Goal: Navigation & Orientation: Find specific page/section

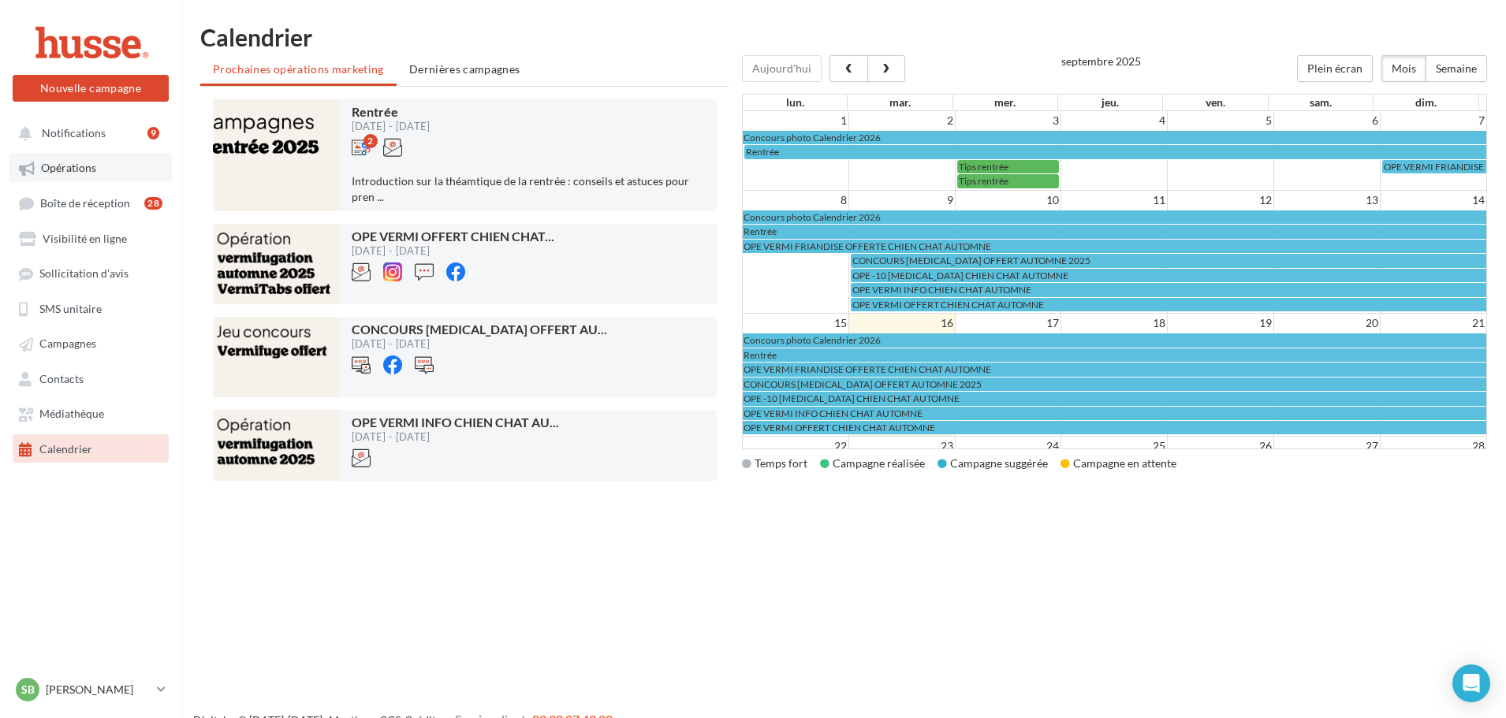
click at [59, 170] on span "Opérations" at bounding box center [68, 168] width 55 height 13
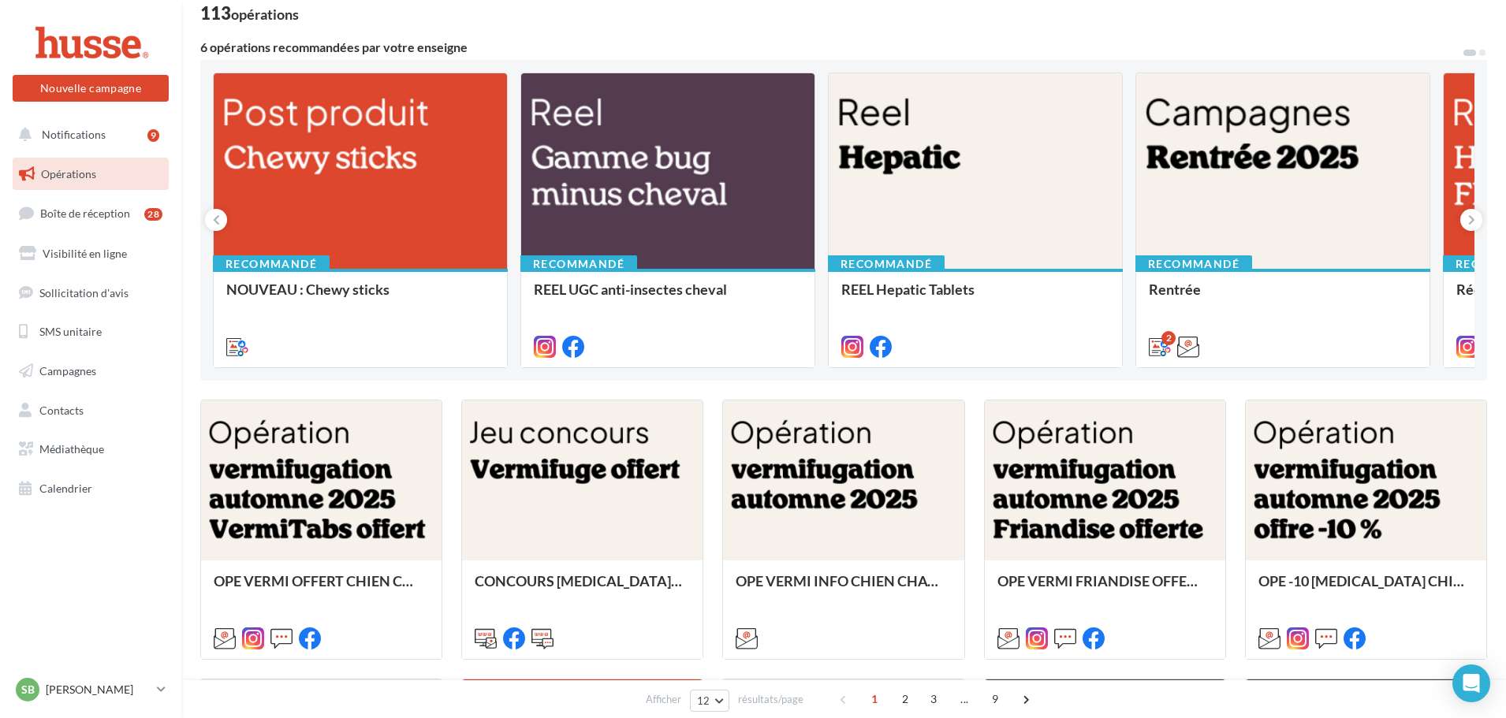
scroll to position [266, 0]
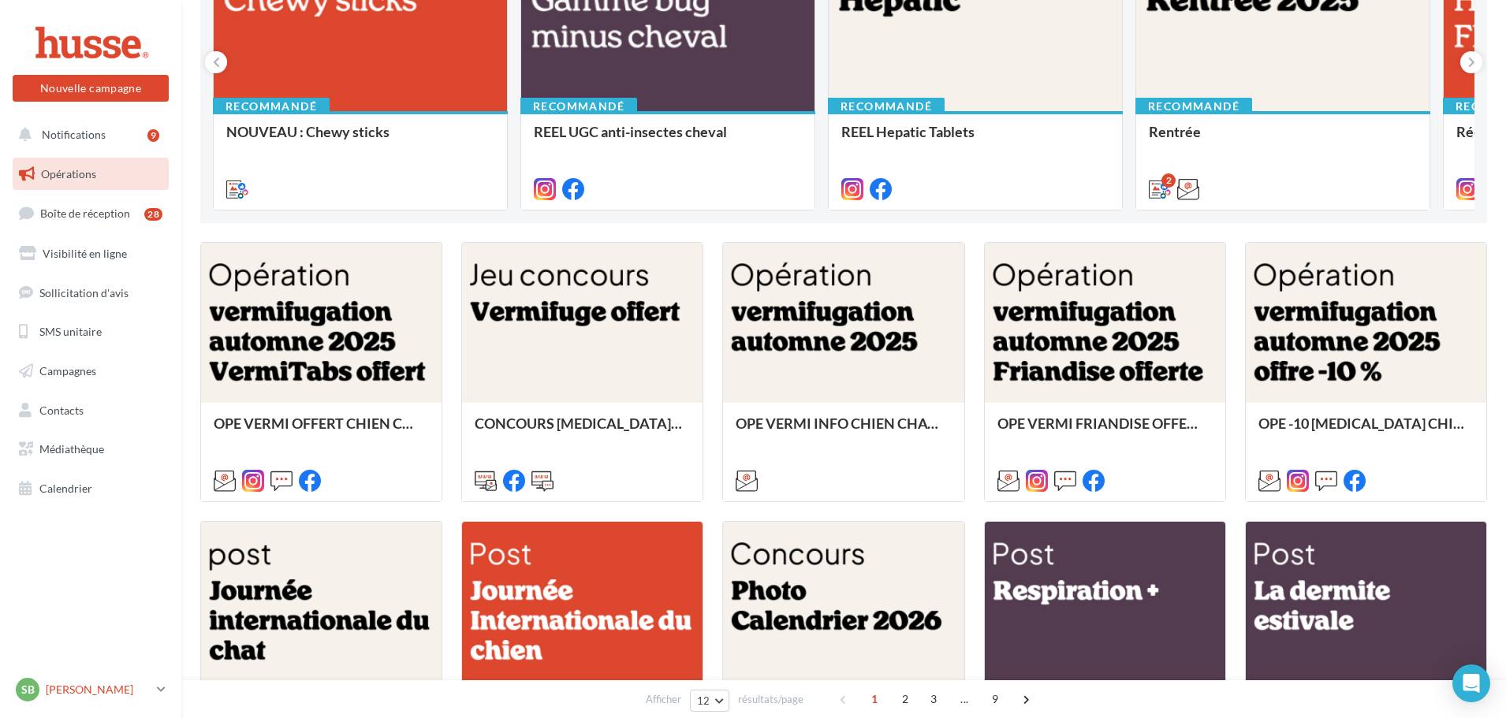
click at [114, 690] on p "[PERSON_NAME]" at bounding box center [98, 690] width 105 height 16
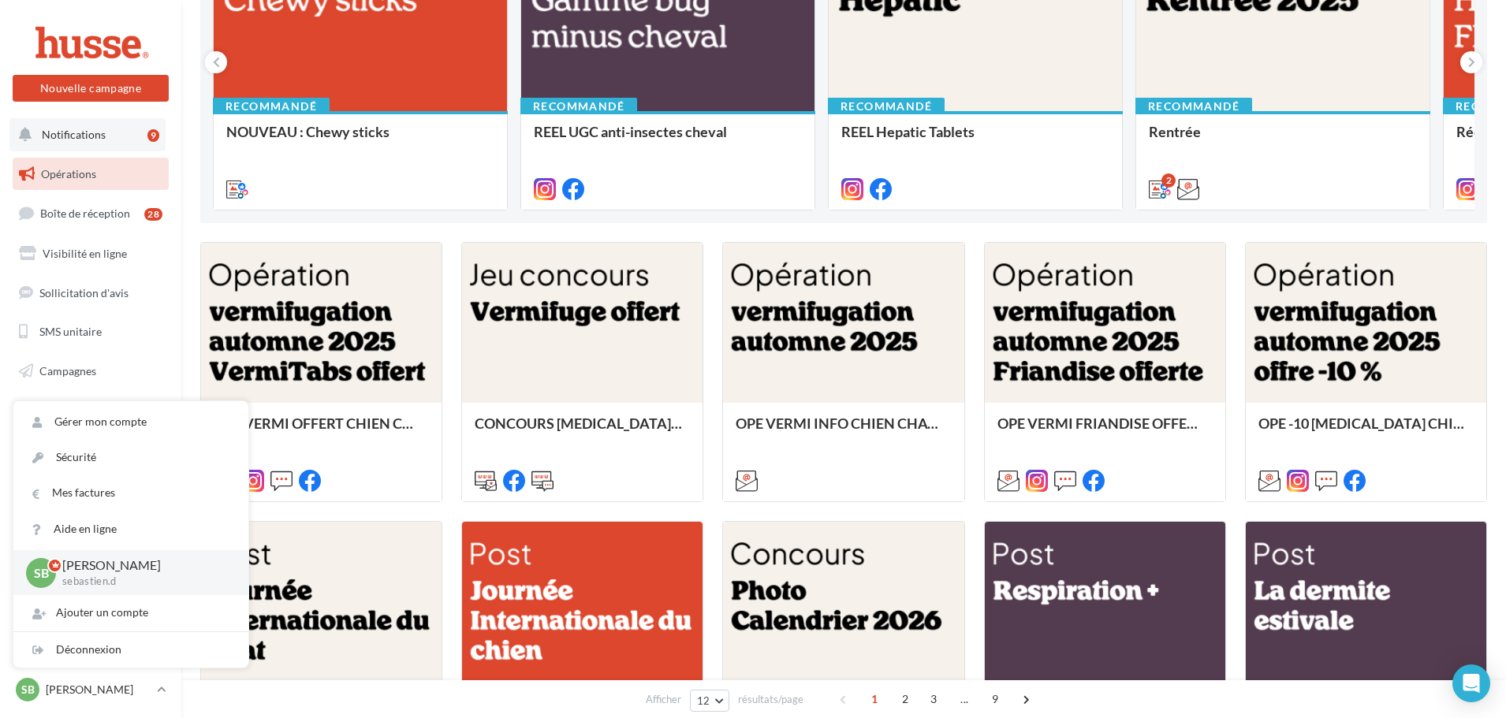
click at [65, 136] on span "Notifications" at bounding box center [74, 134] width 64 height 13
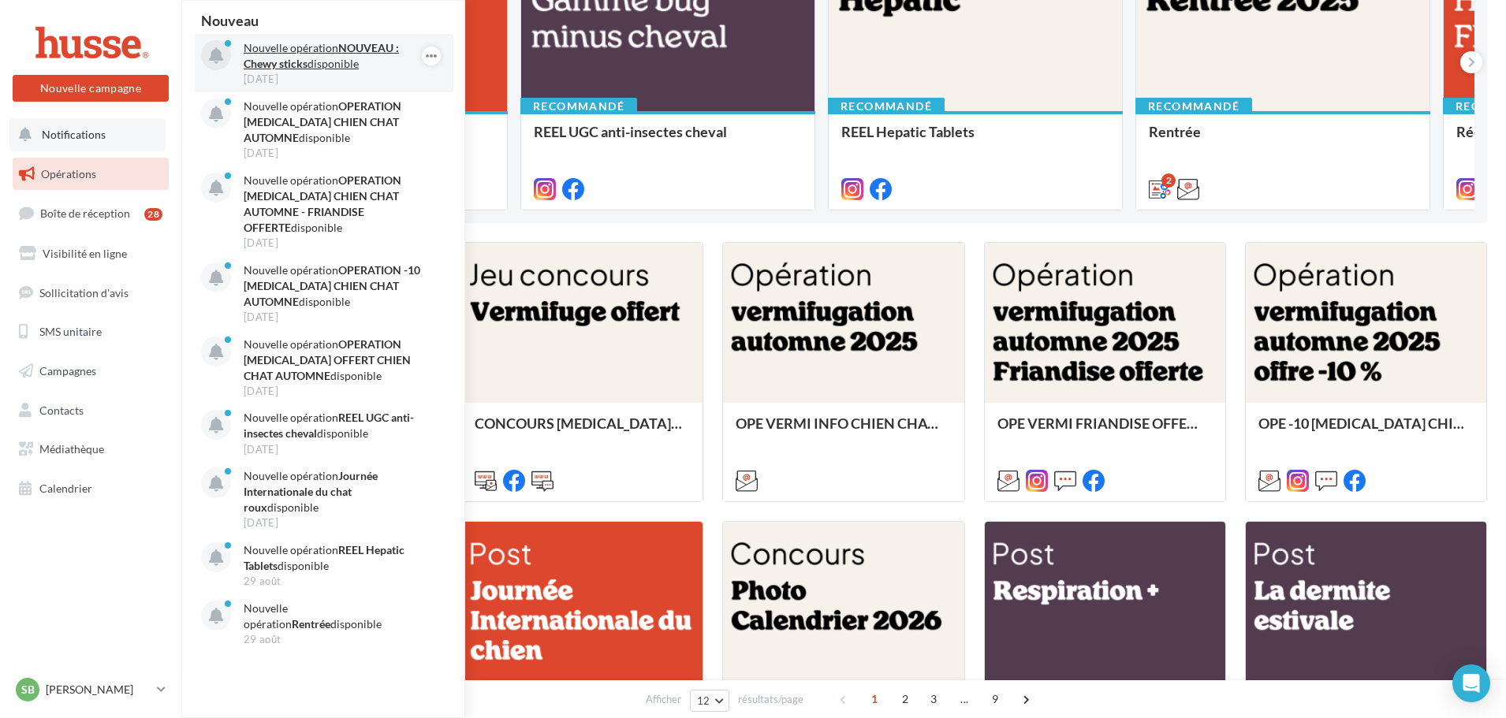
click at [292, 54] on p "Nouvelle opération NOUVEAU : Chewy sticks disponible" at bounding box center [335, 56] width 183 height 32
click at [342, 65] on p "Nouvelle opération NOUVEAU : Chewy sticks disponible" at bounding box center [335, 56] width 183 height 32
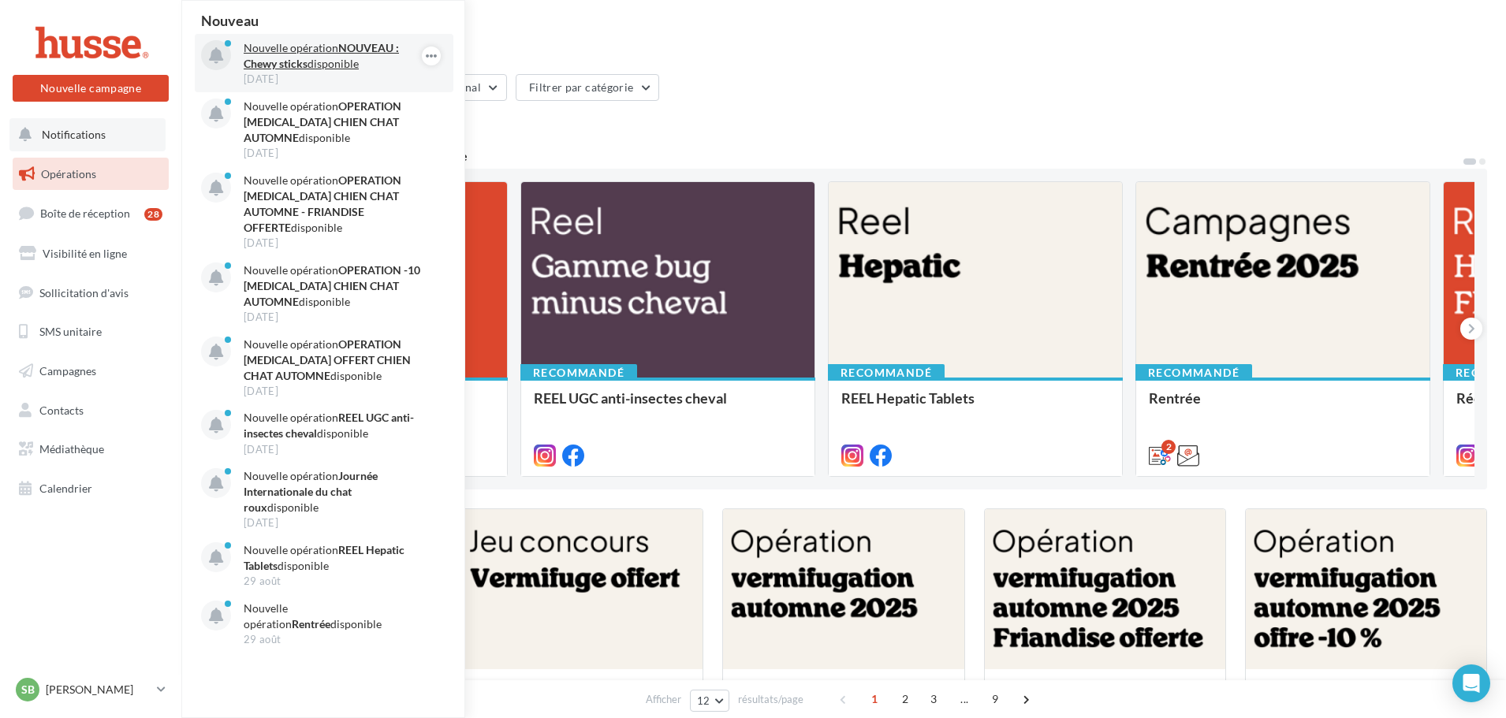
click at [314, 55] on p "Nouvelle opération NOUVEAU : Chewy sticks disponible" at bounding box center [335, 56] width 183 height 32
click at [427, 56] on icon "button" at bounding box center [431, 56] width 13 height 19
click at [428, 50] on icon "button" at bounding box center [431, 56] width 13 height 19
click at [73, 215] on span "Boîte de réception" at bounding box center [85, 213] width 90 height 13
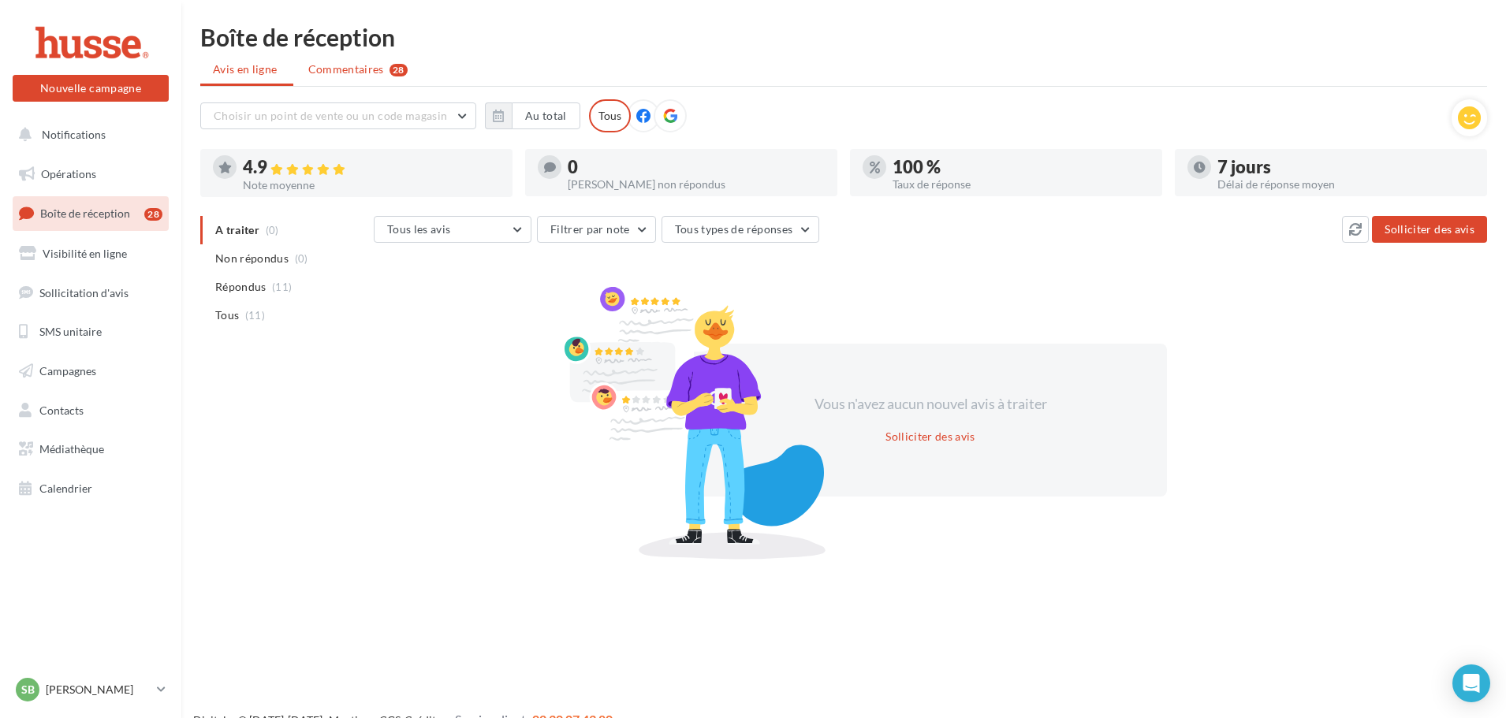
click at [360, 69] on span "Commentaires" at bounding box center [346, 69] width 76 height 16
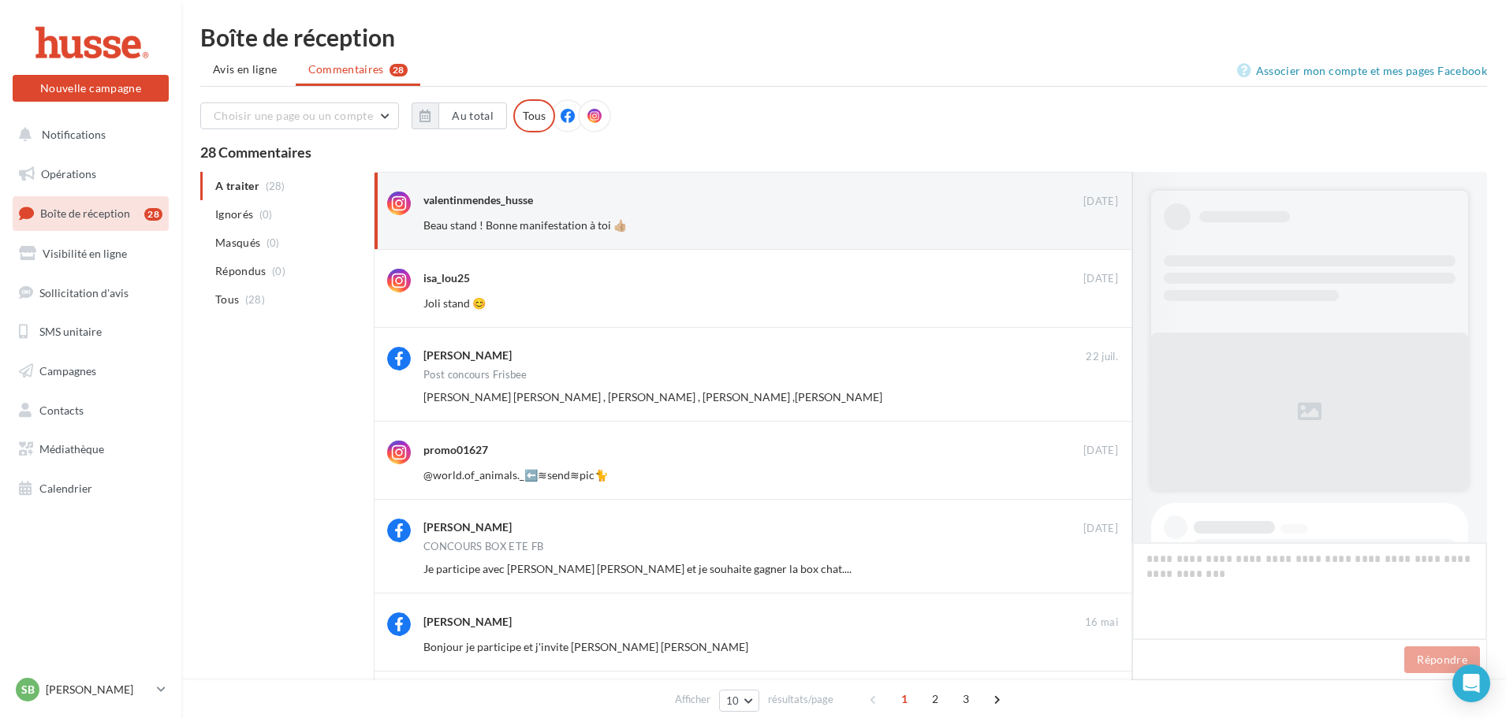
scroll to position [181, 0]
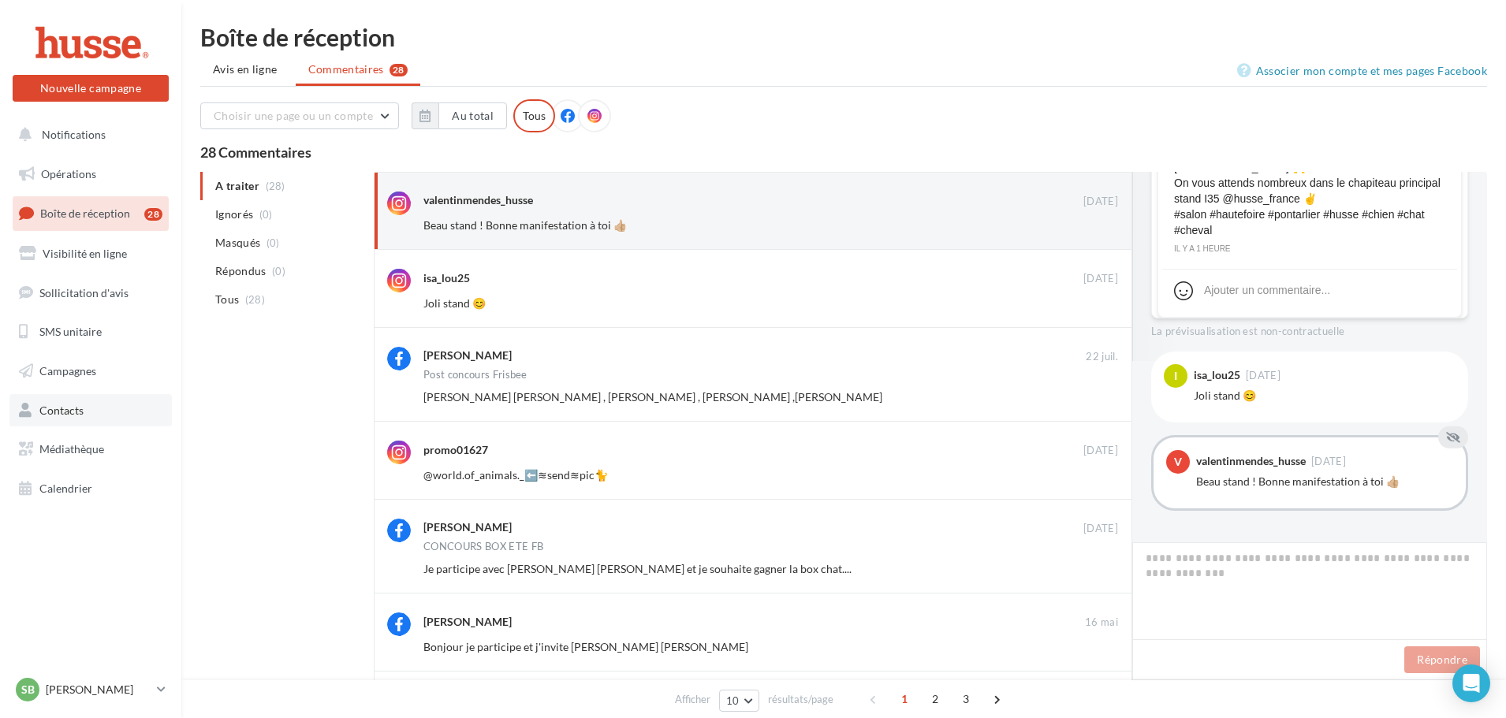
click at [71, 411] on span "Contacts" at bounding box center [61, 410] width 44 height 13
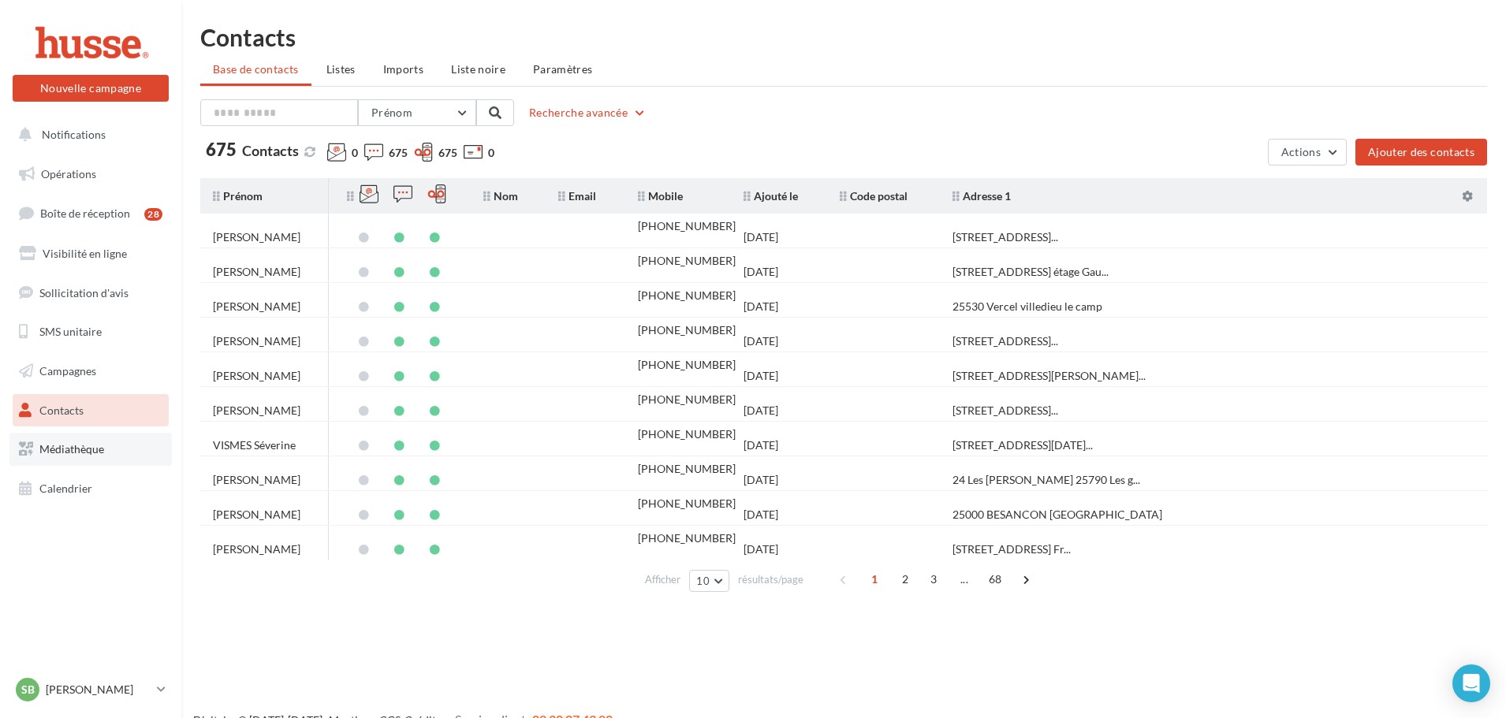
click at [110, 457] on link "Médiathèque" at bounding box center [90, 449] width 162 height 33
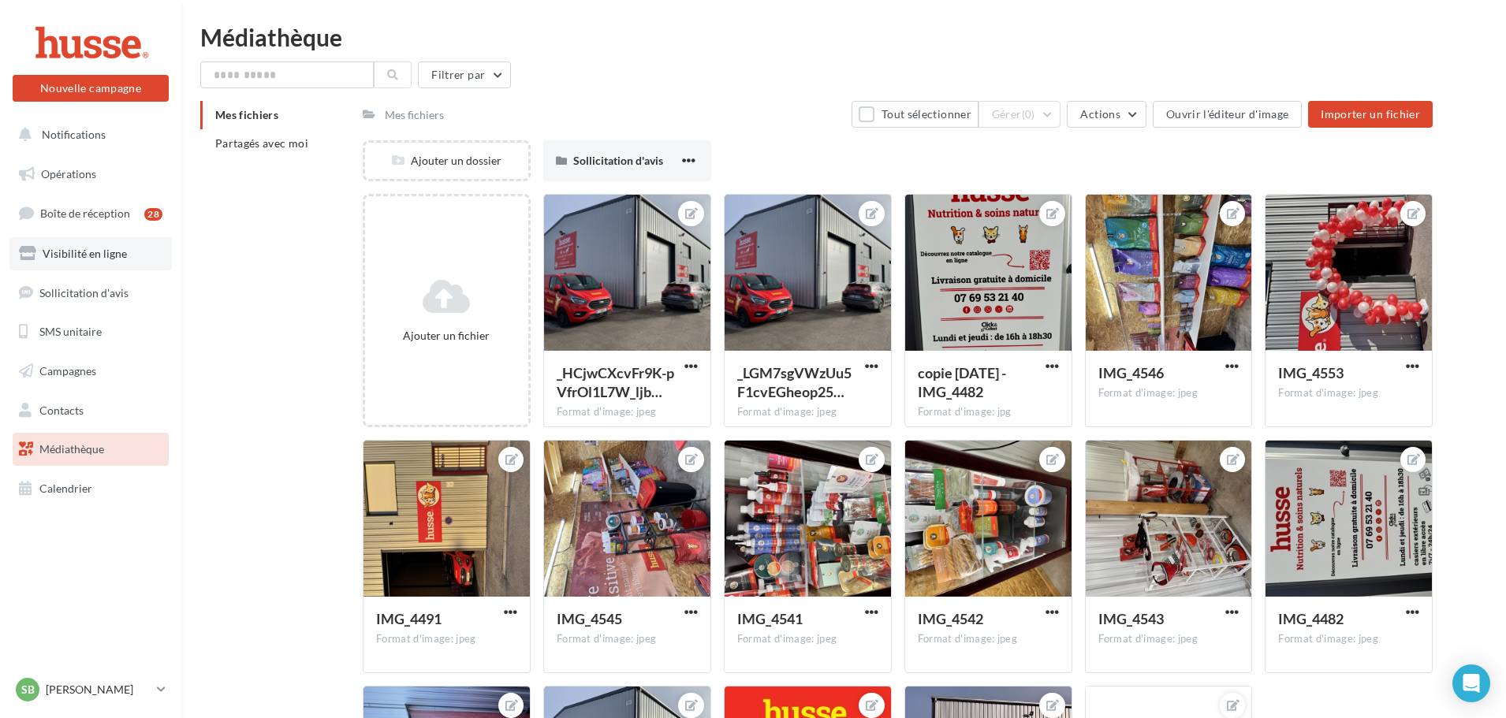
click at [100, 257] on span "Visibilité en ligne" at bounding box center [85, 253] width 84 height 13
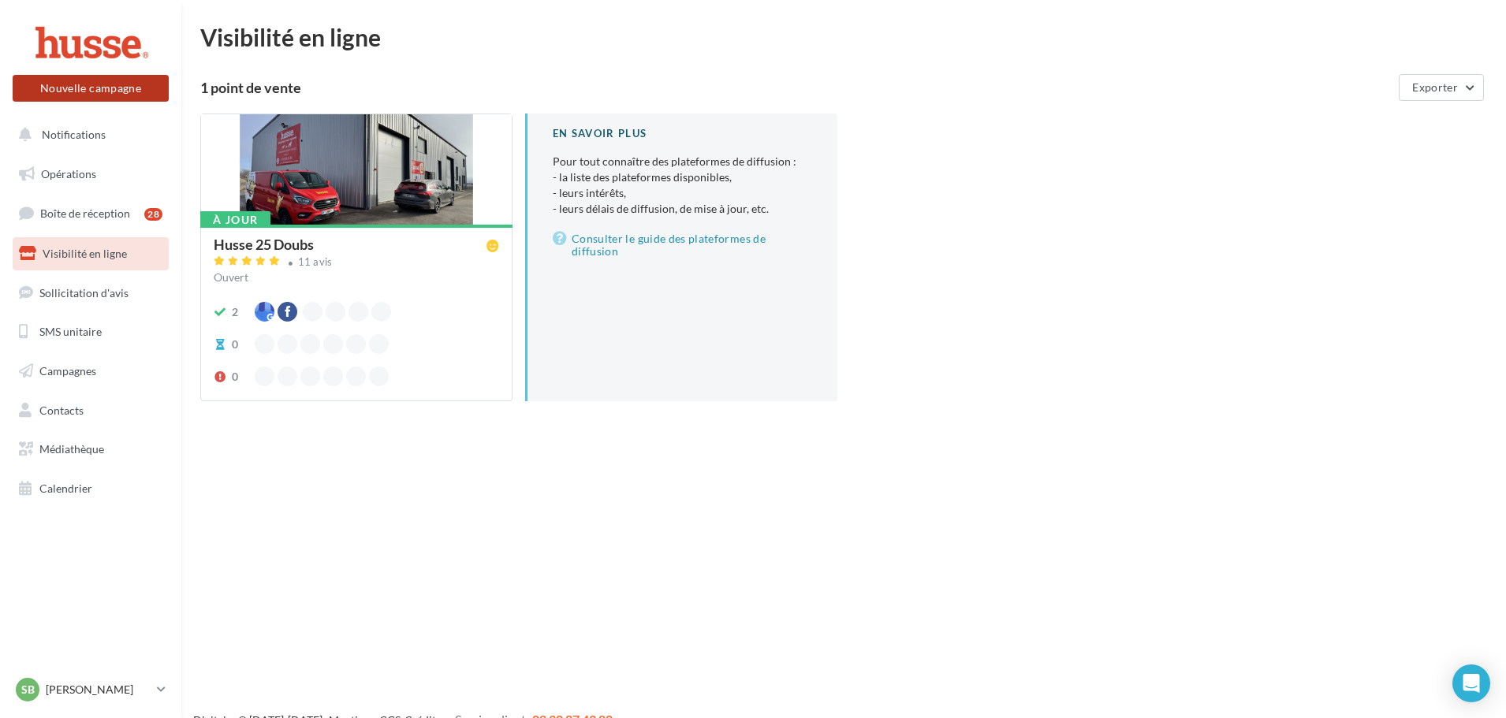
click at [99, 91] on button "Nouvelle campagne" at bounding box center [91, 88] width 156 height 27
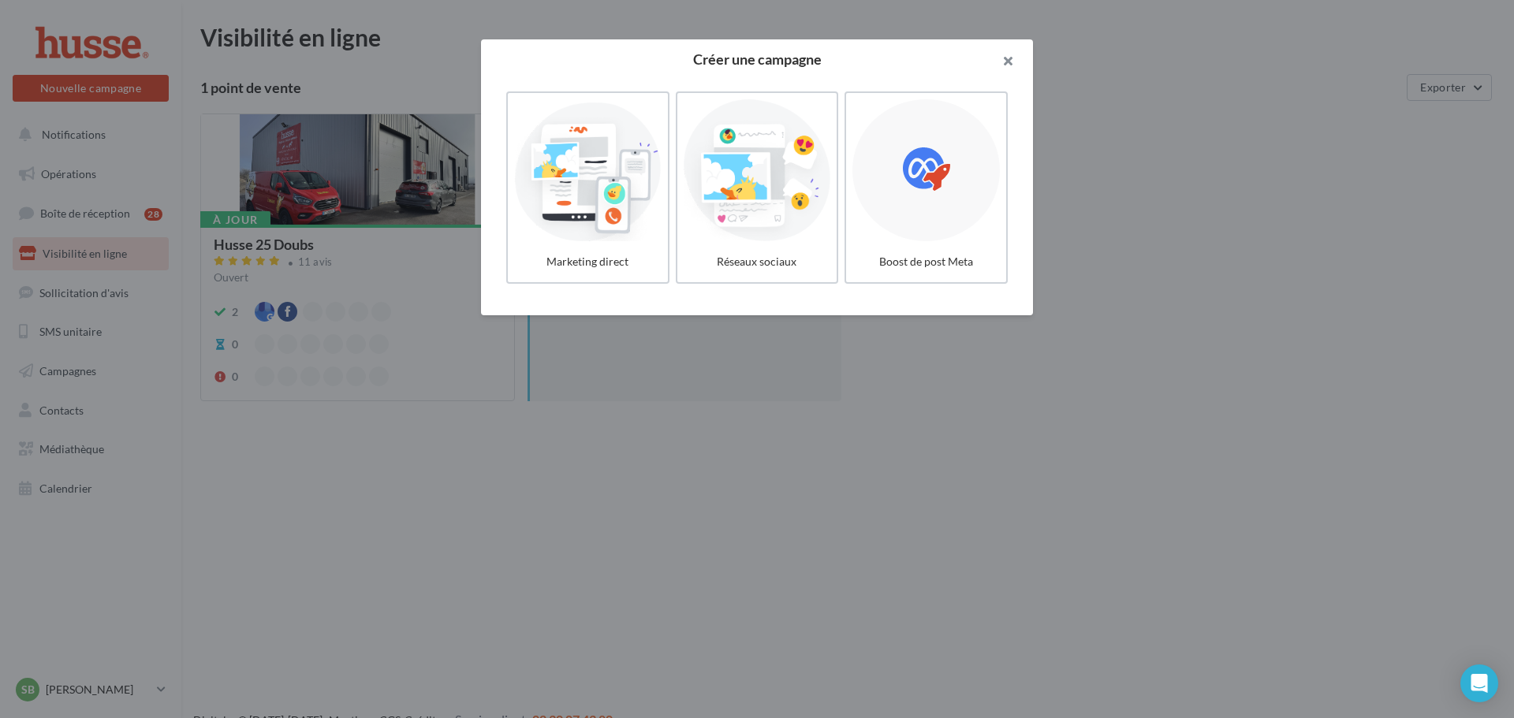
click at [1010, 60] on button "button" at bounding box center [1001, 62] width 63 height 47
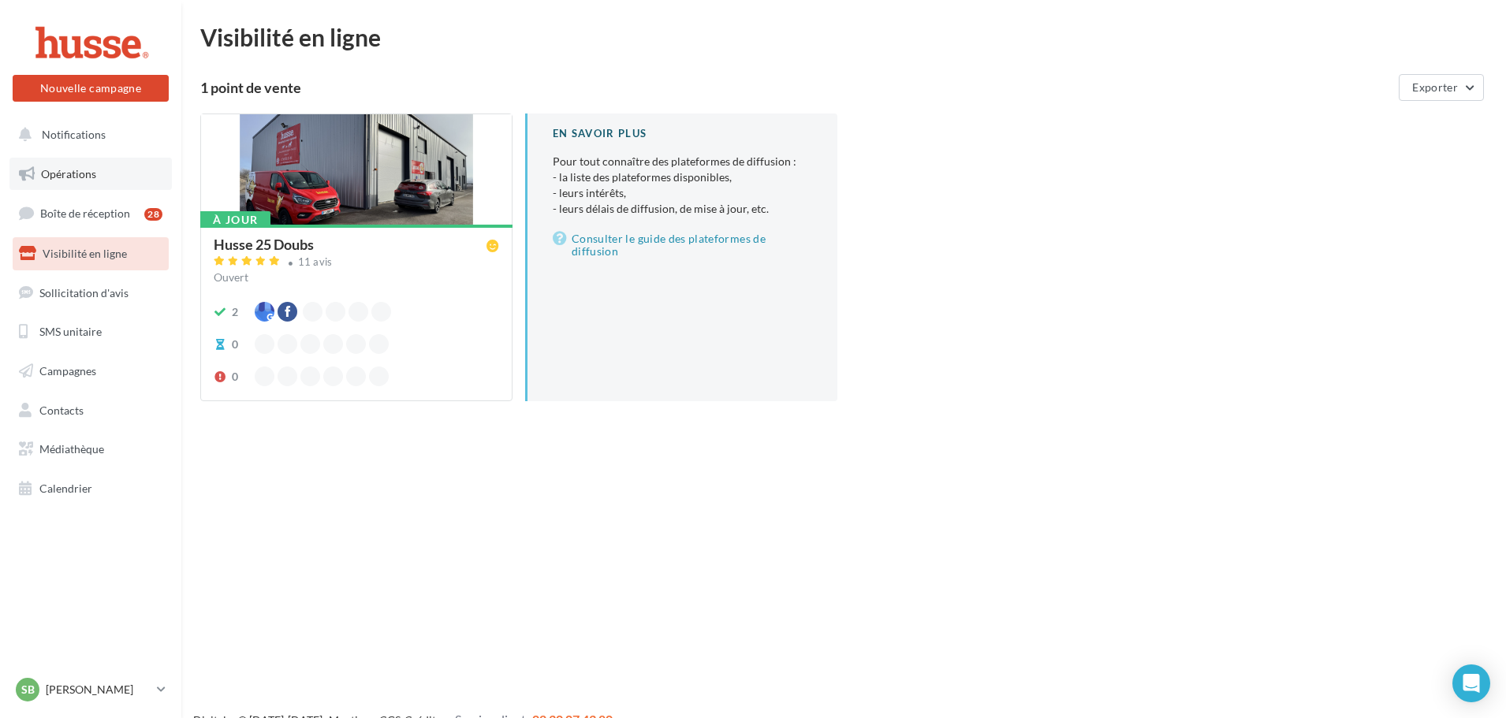
click at [80, 178] on span "Opérations" at bounding box center [68, 173] width 55 height 13
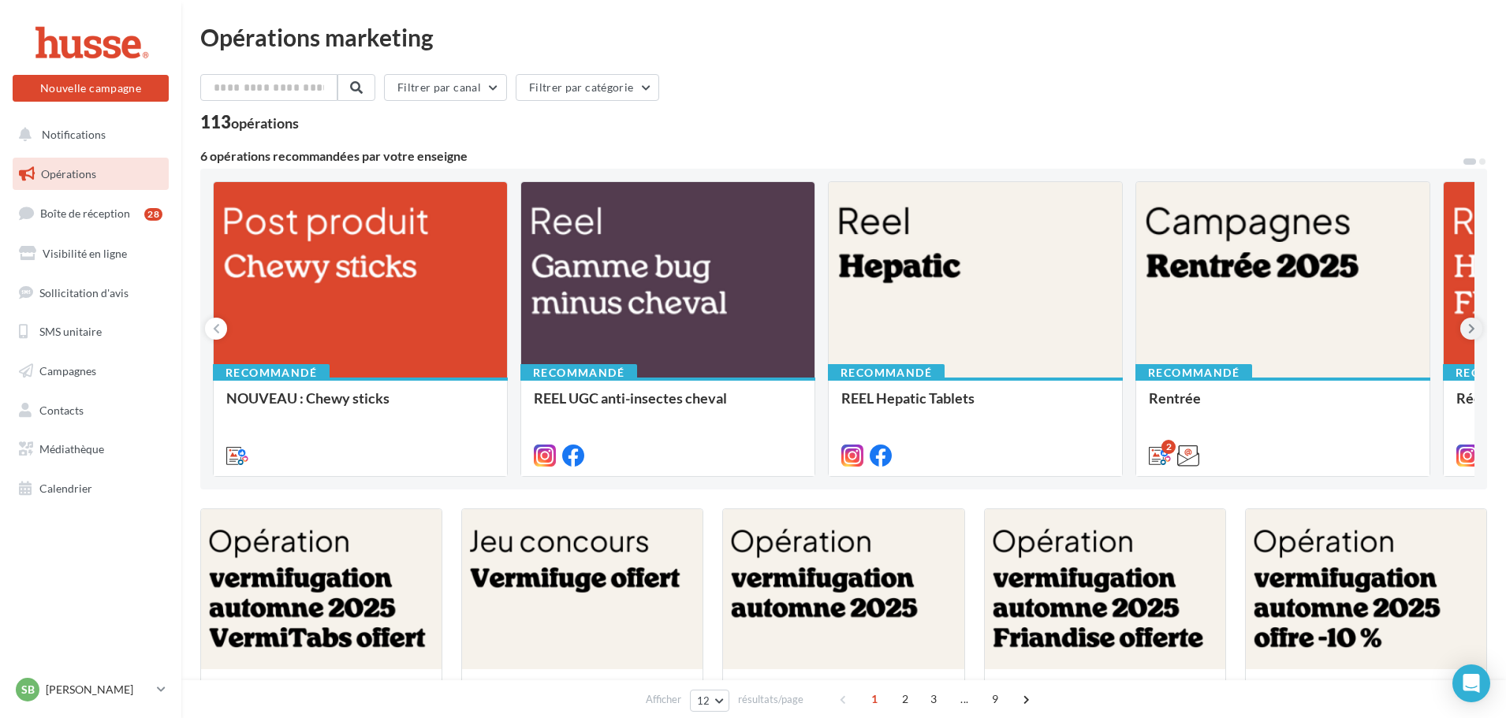
click at [1474, 323] on button at bounding box center [1471, 329] width 22 height 22
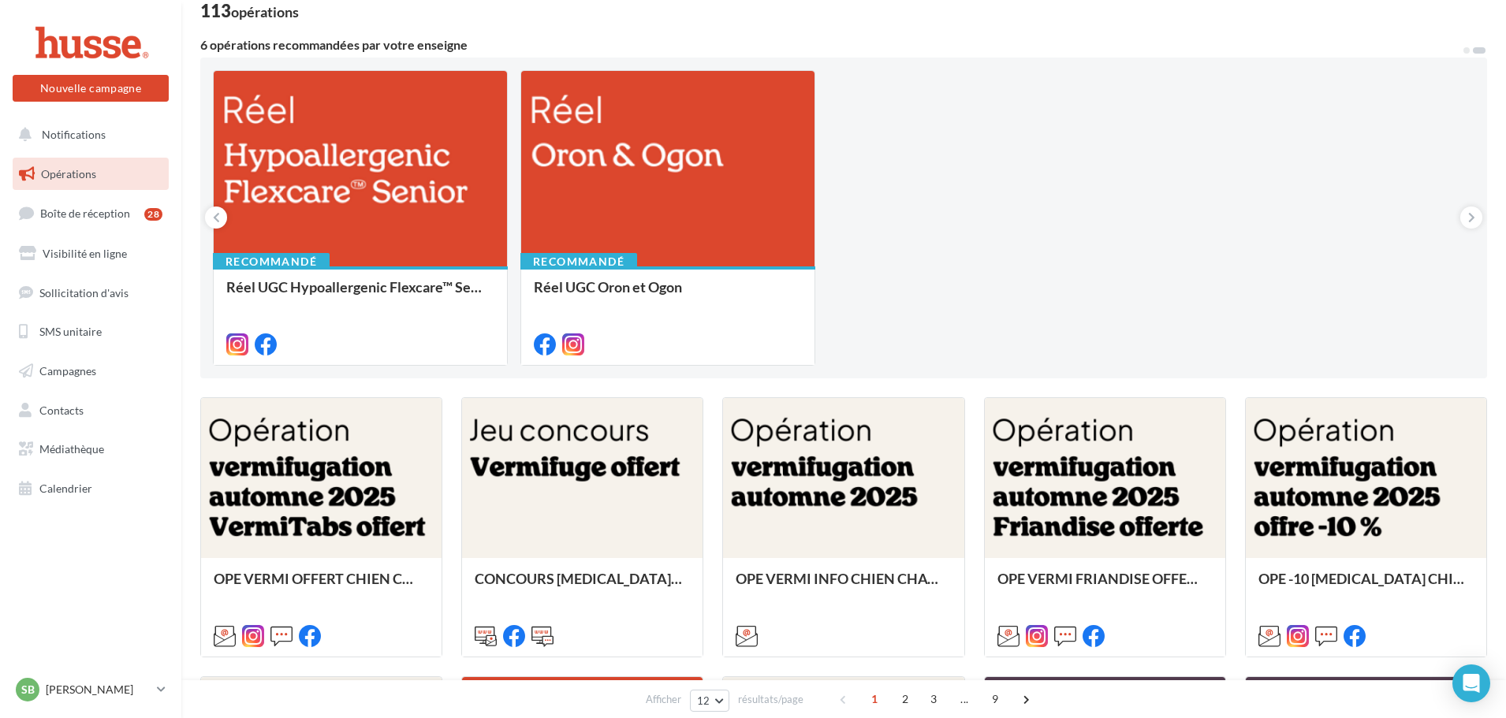
scroll to position [109, 0]
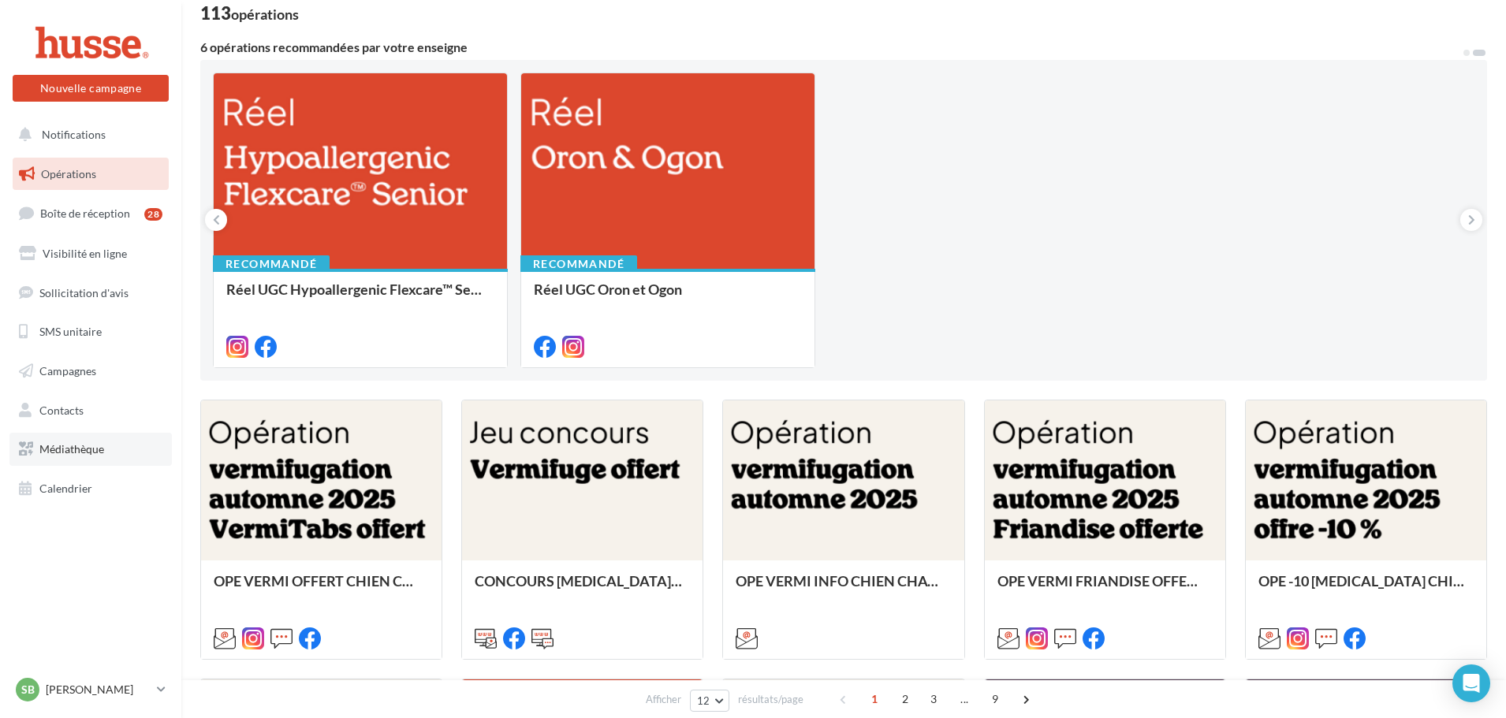
click at [96, 449] on span "Médiathèque" at bounding box center [71, 448] width 65 height 13
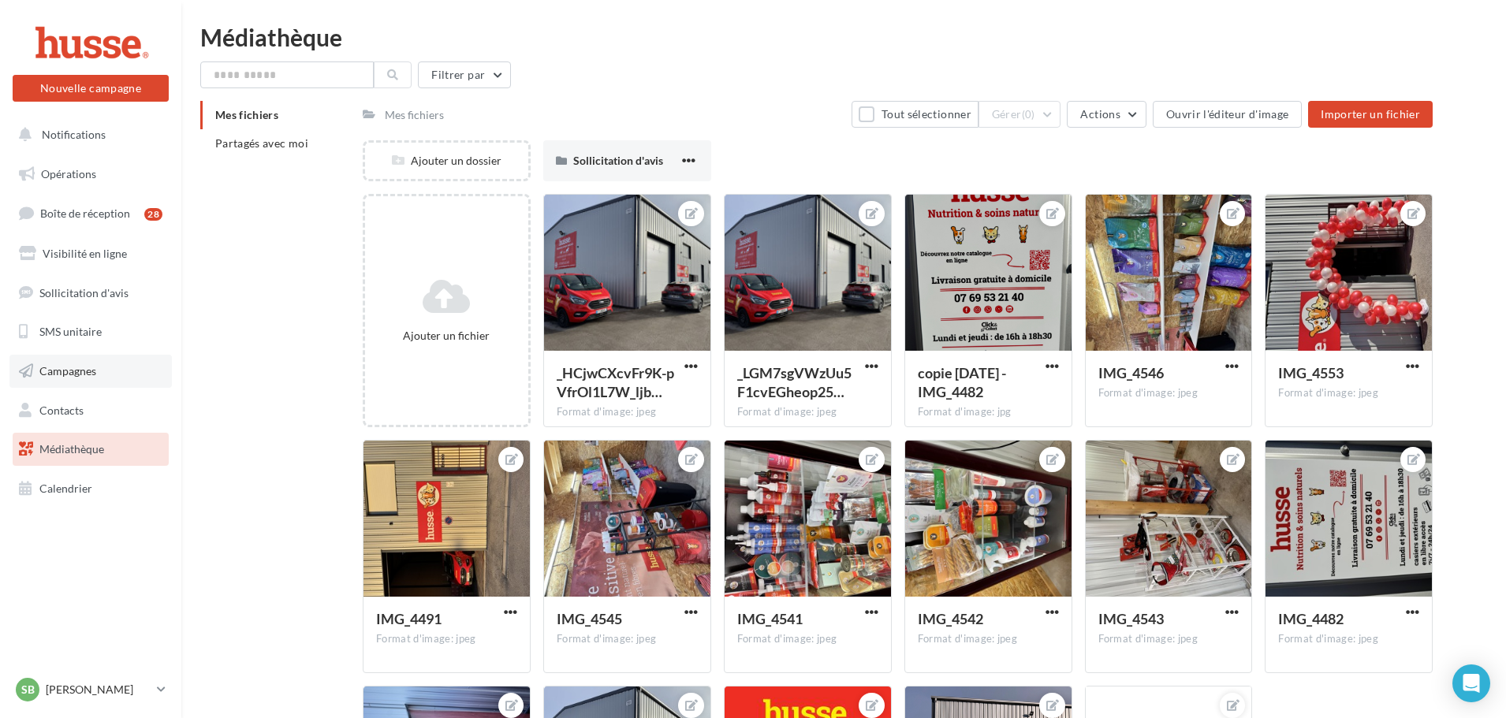
click at [70, 374] on span "Campagnes" at bounding box center [67, 370] width 57 height 13
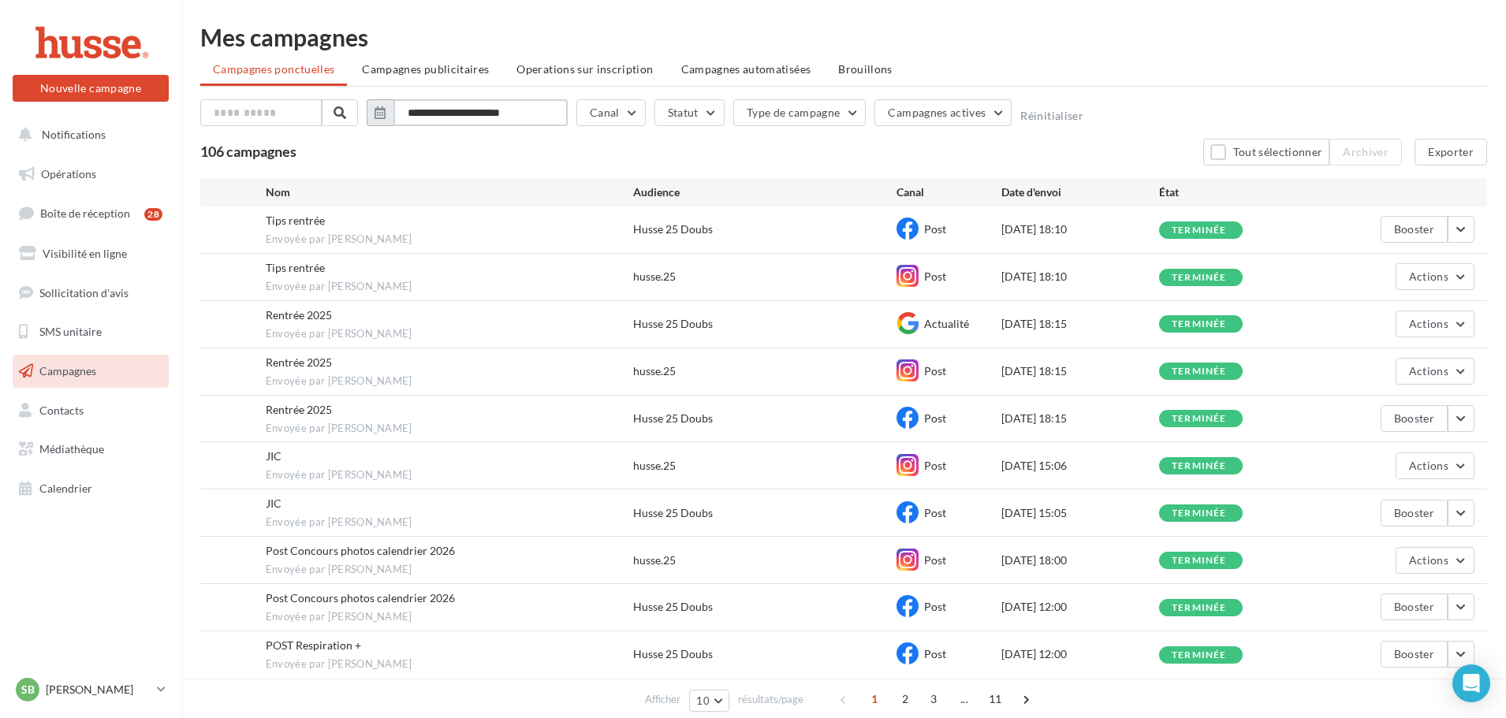
click at [505, 113] on input "**********" at bounding box center [480, 112] width 174 height 27
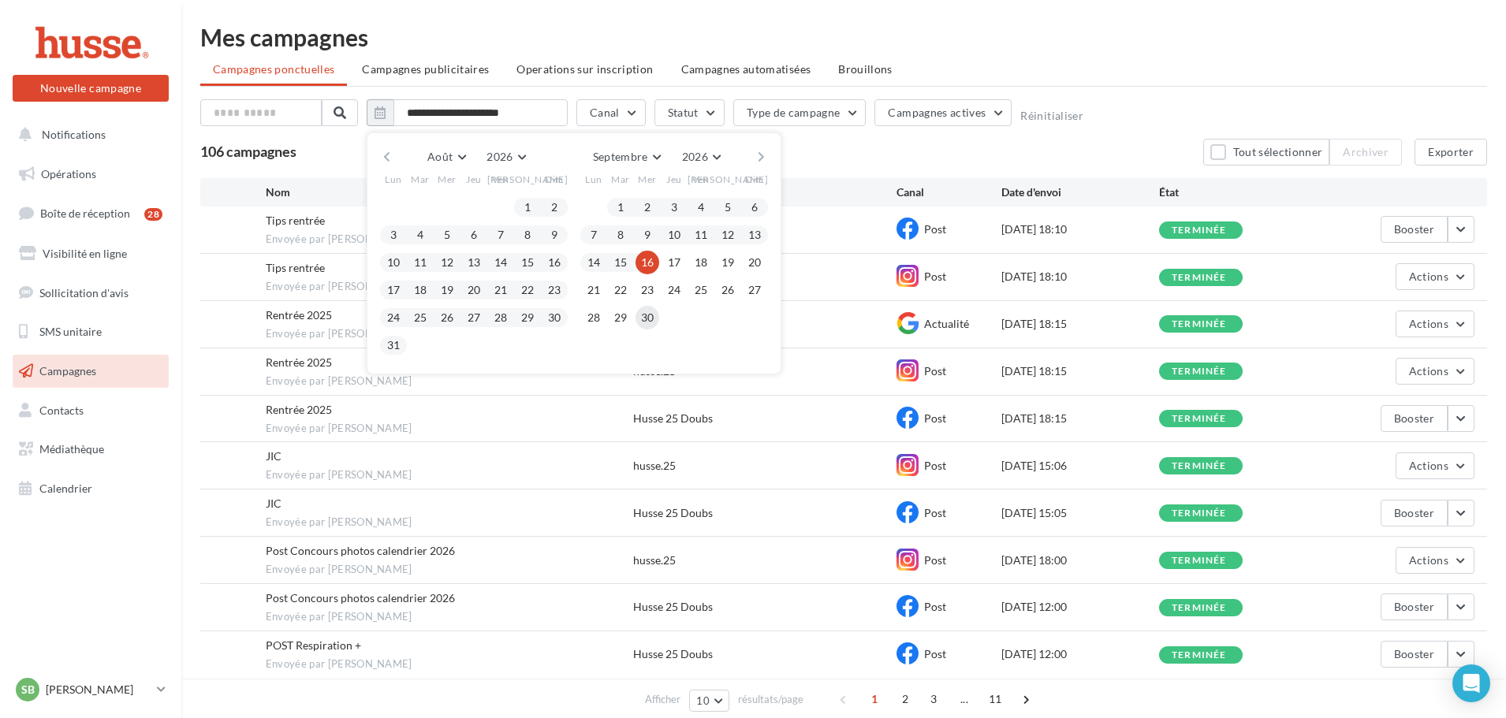
click at [655, 315] on button "30" at bounding box center [647, 318] width 24 height 24
click at [491, 110] on input "**********" at bounding box center [480, 112] width 174 height 27
click at [643, 323] on button "30" at bounding box center [647, 318] width 24 height 24
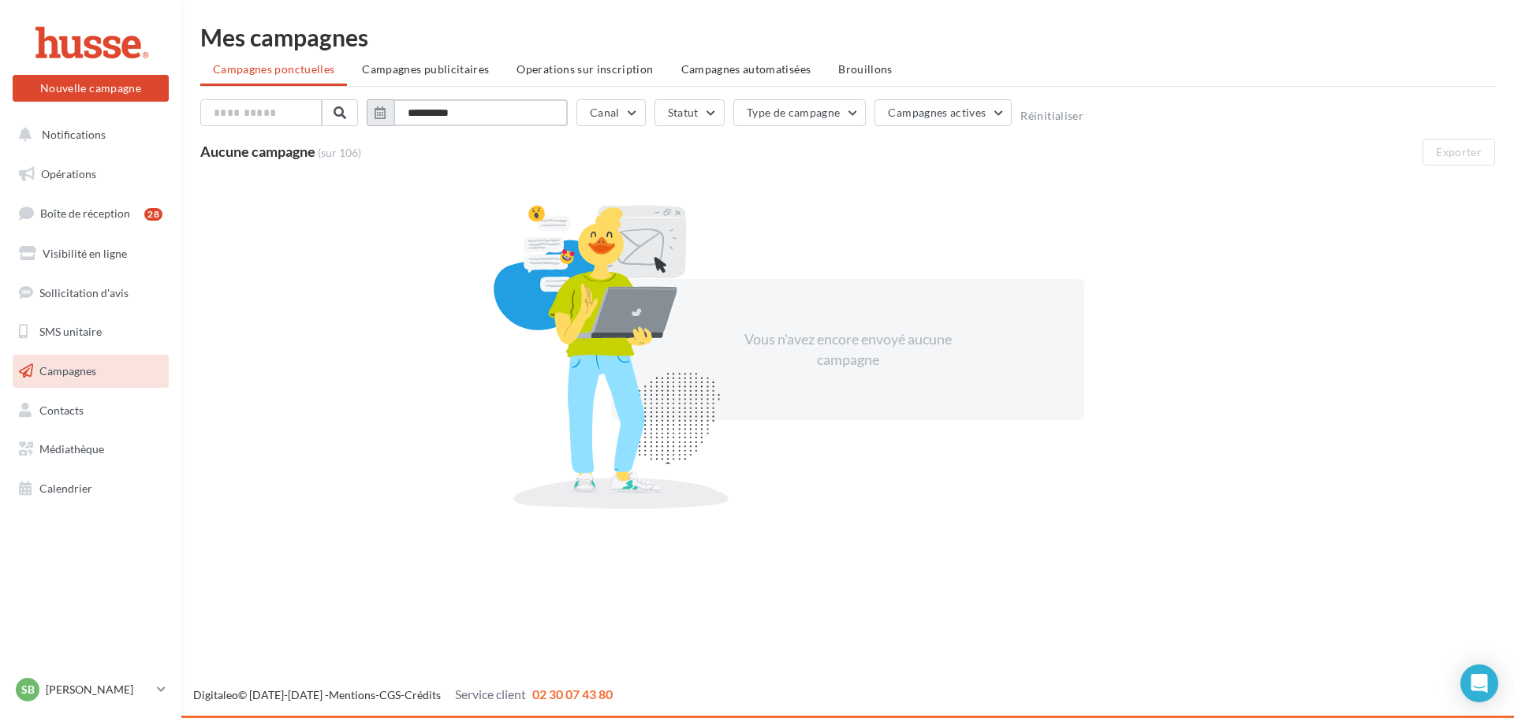
click at [429, 112] on input "**********" at bounding box center [480, 112] width 174 height 27
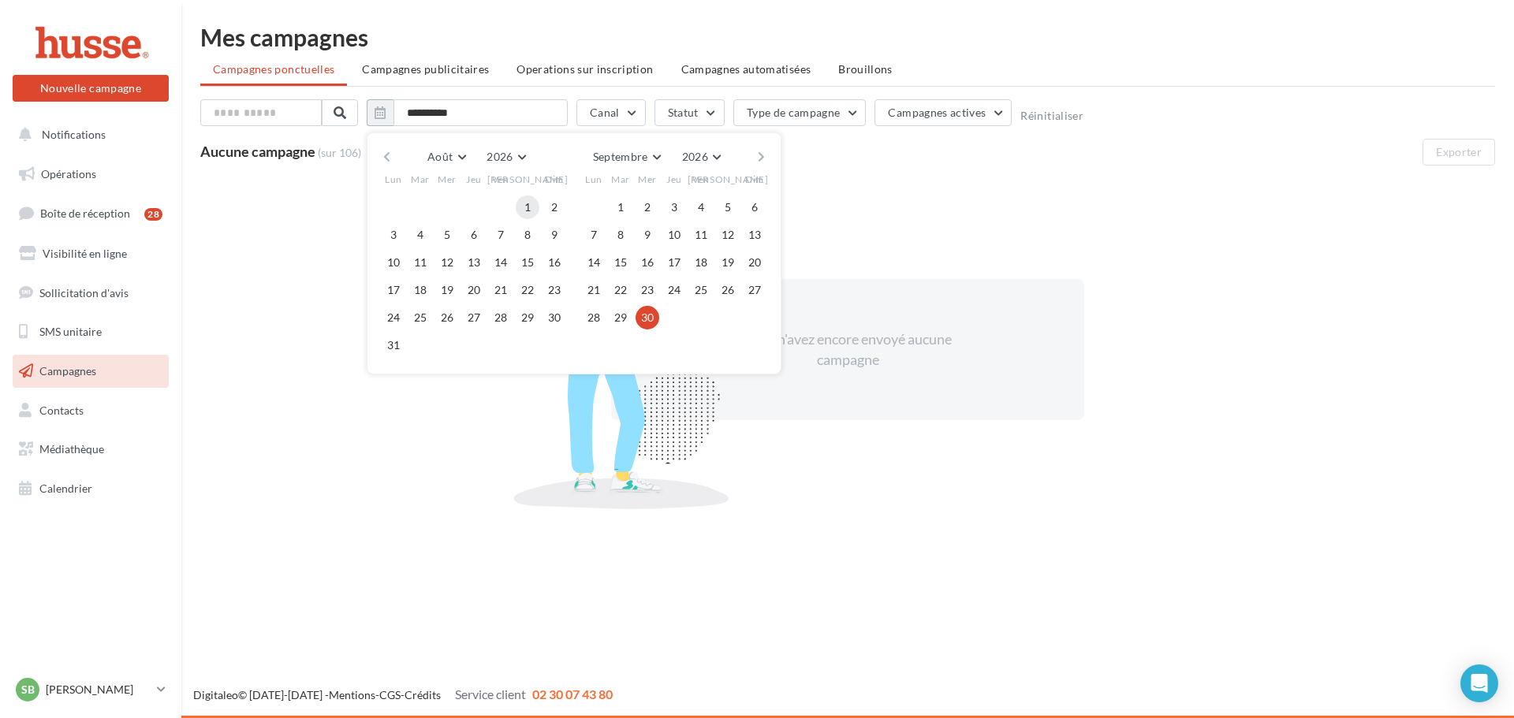
click at [534, 207] on button "1" at bounding box center [528, 208] width 24 height 24
click at [654, 321] on button "30" at bounding box center [647, 318] width 24 height 24
type input "**********"
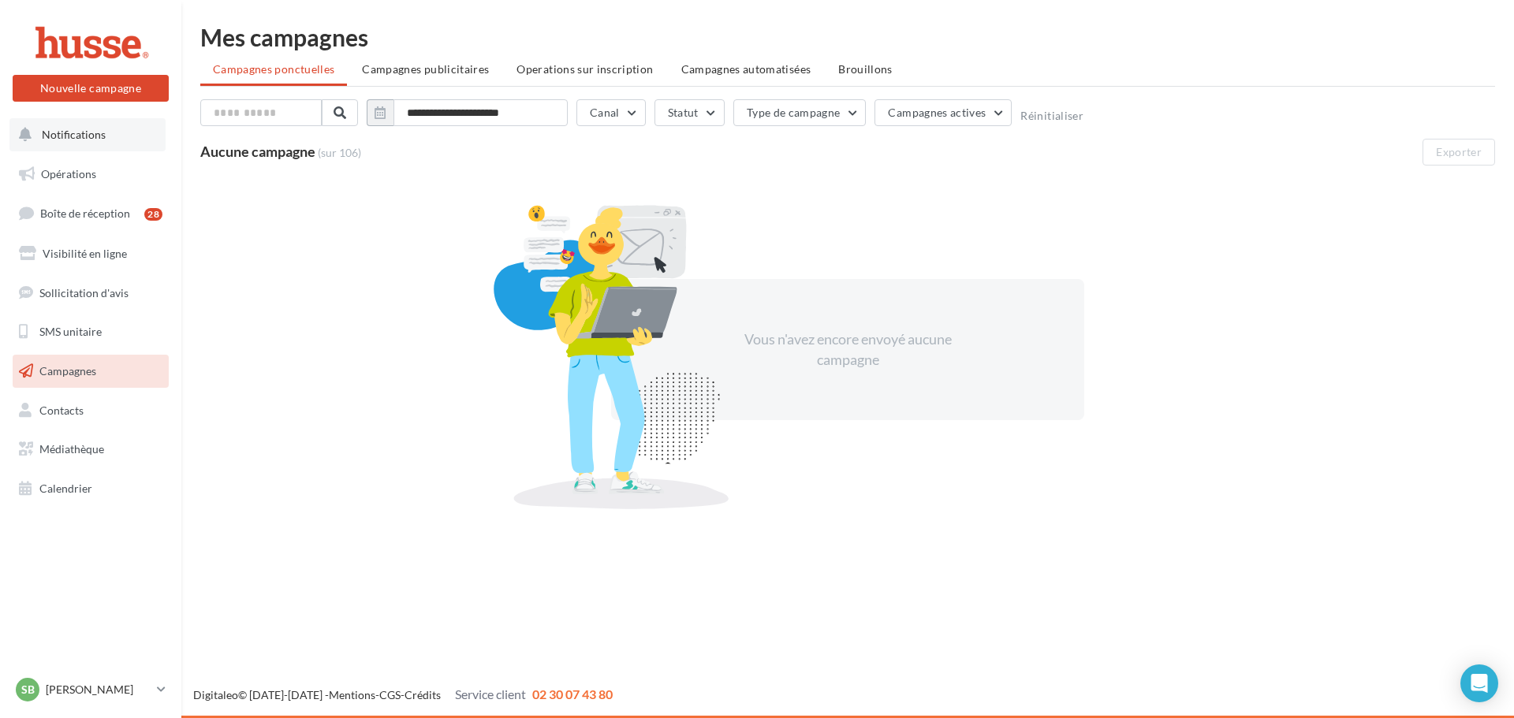
click at [88, 137] on span "Notifications" at bounding box center [74, 134] width 64 height 13
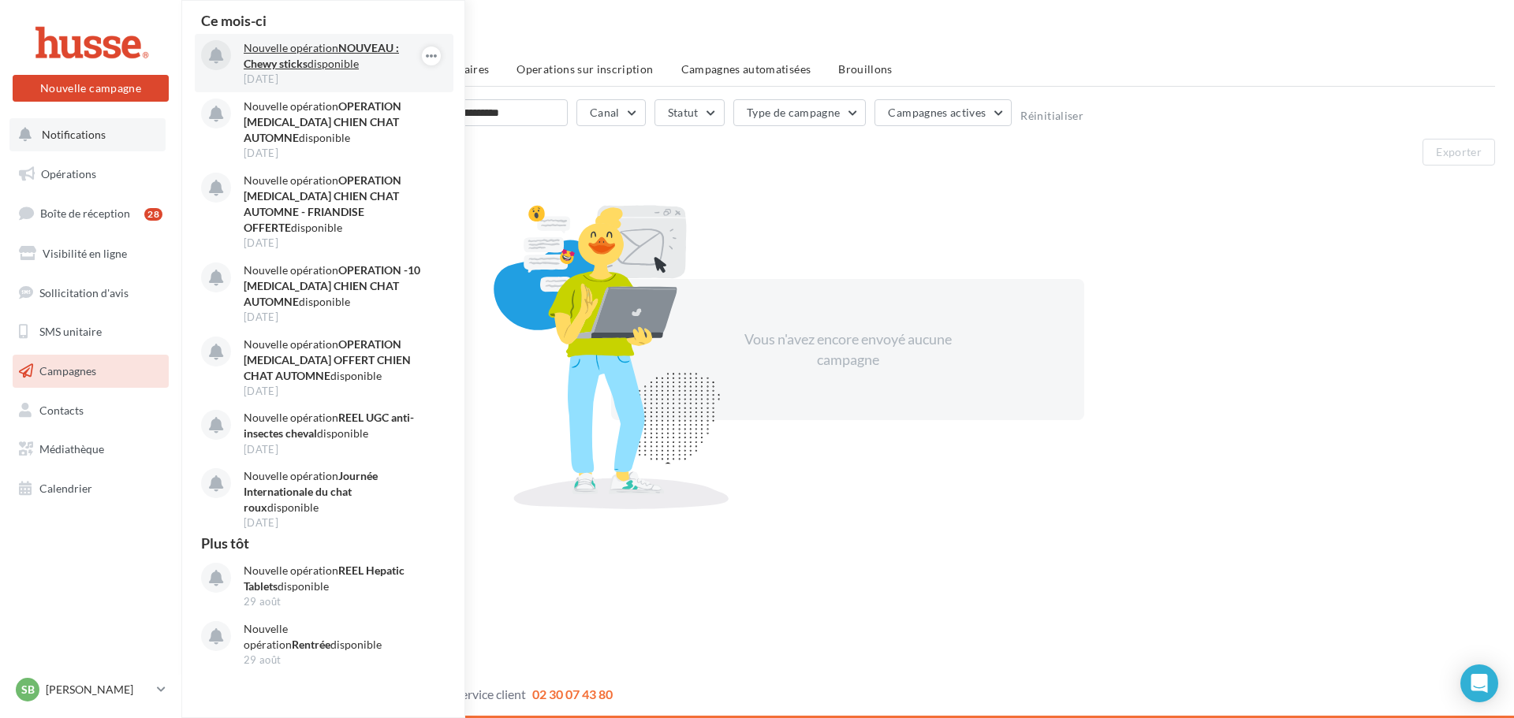
click at [313, 53] on p "Nouvelle opération NOUVEAU : Chewy sticks disponible" at bounding box center [335, 56] width 183 height 32
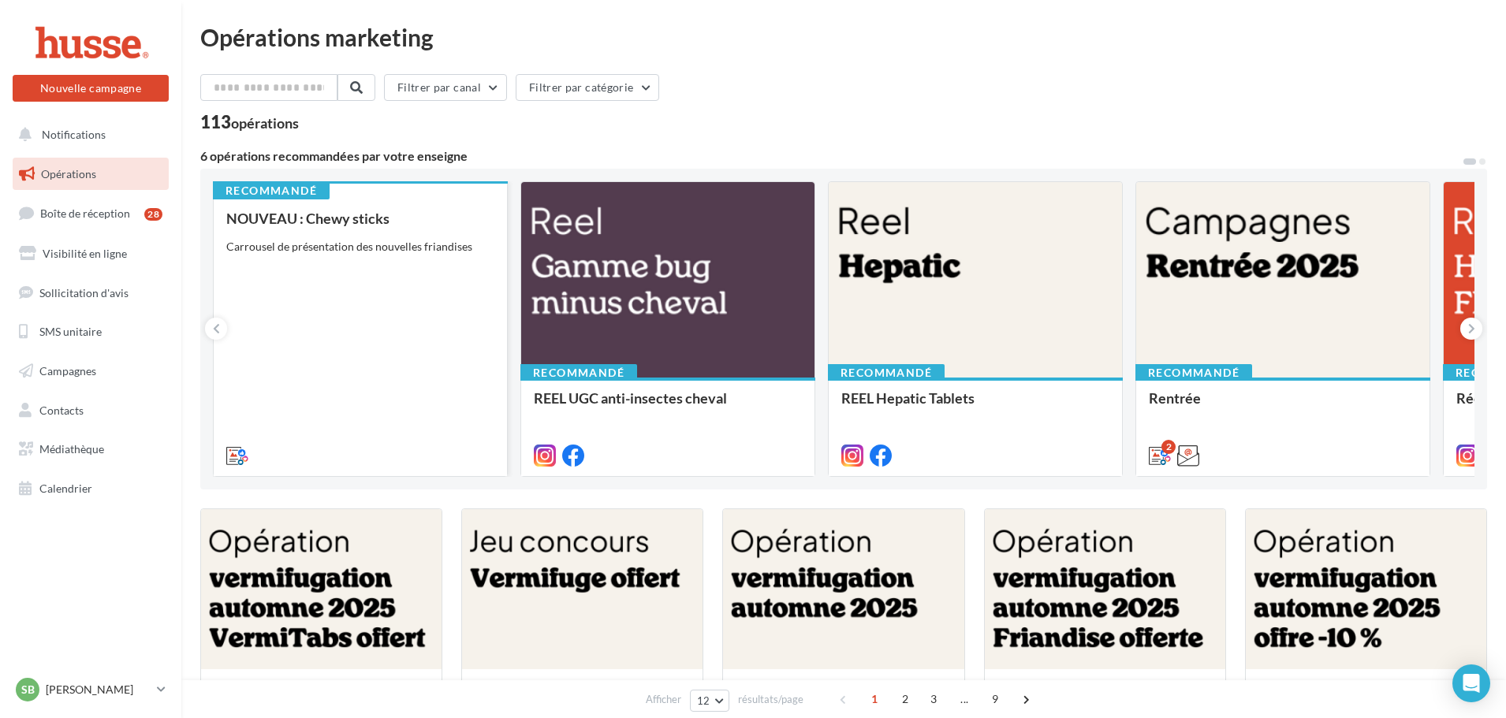
click at [375, 268] on div "NOUVEAU : Chewy sticks Carrousel de présentation des nouvelles friandises" at bounding box center [360, 337] width 268 height 252
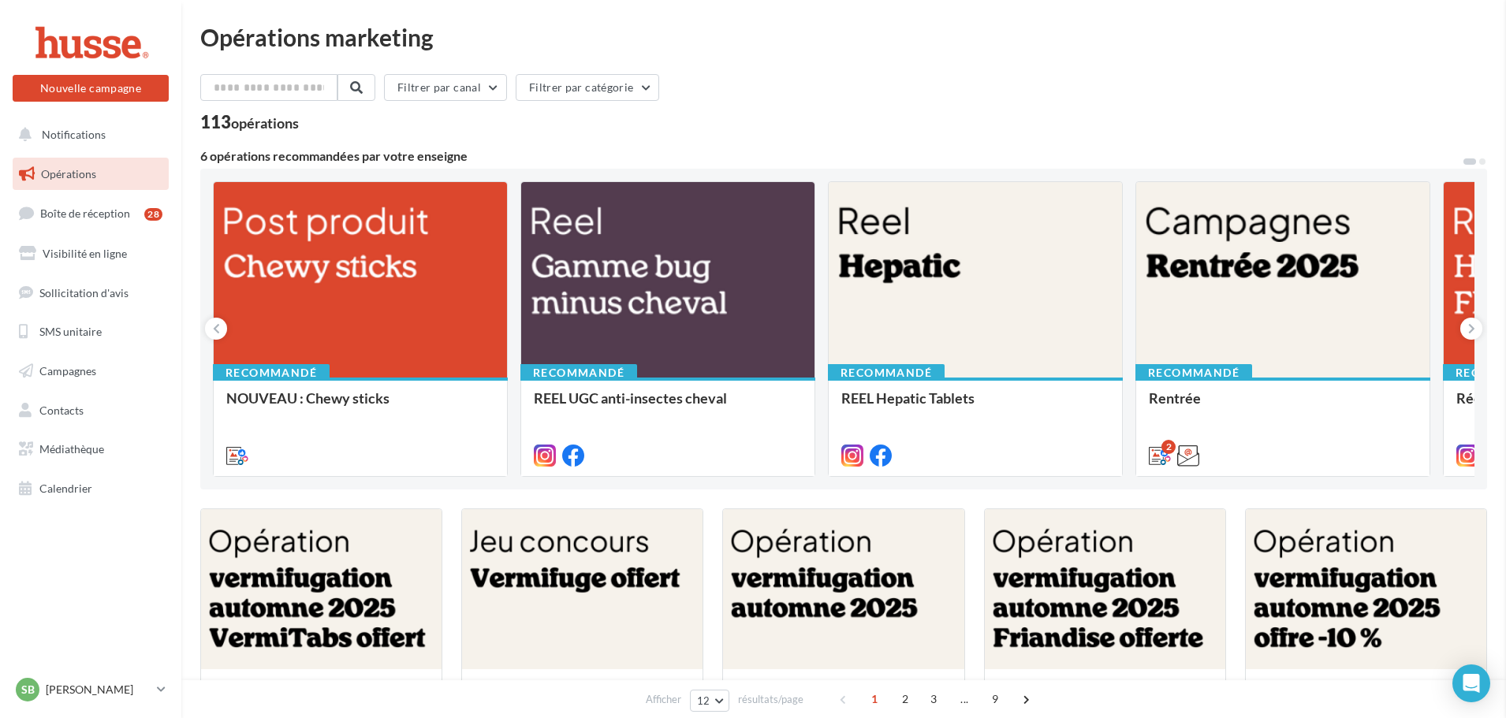
drag, startPoint x: 848, startPoint y: 90, endPoint x: 780, endPoint y: 91, distance: 67.8
drag, startPoint x: 270, startPoint y: 98, endPoint x: 245, endPoint y: 103, distance: 25.8
click at [270, 95] on input "text" at bounding box center [269, 87] width 139 height 27
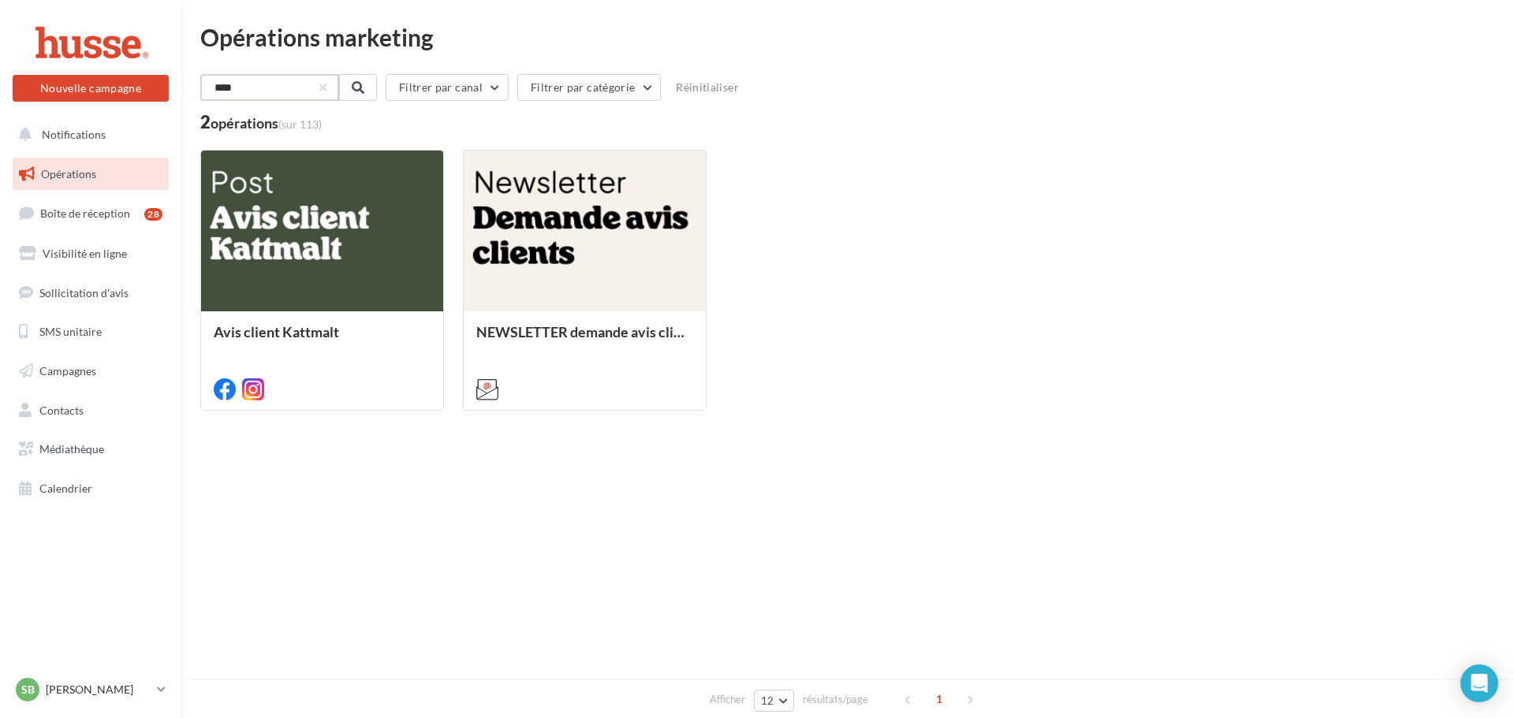
type input "****"
